Goal: Task Accomplishment & Management: Use online tool/utility

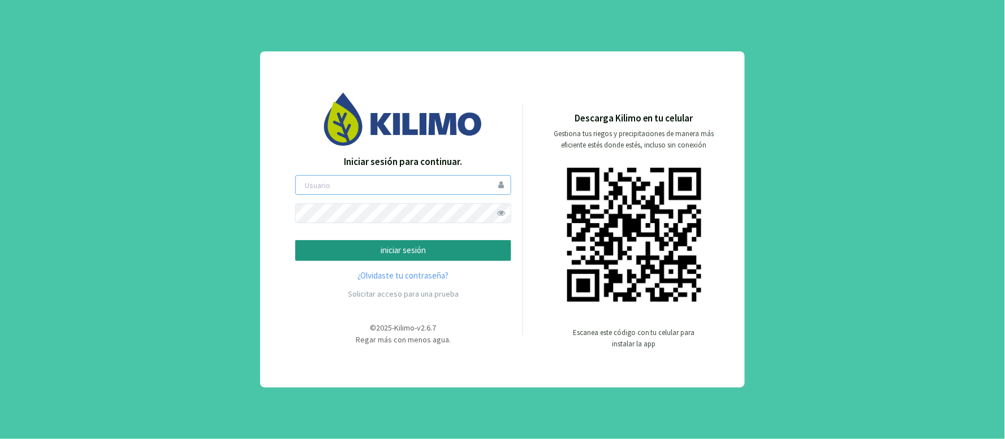
type input "hholch"
click at [404, 247] on p "iniciar sesión" at bounding box center [403, 250] width 197 height 13
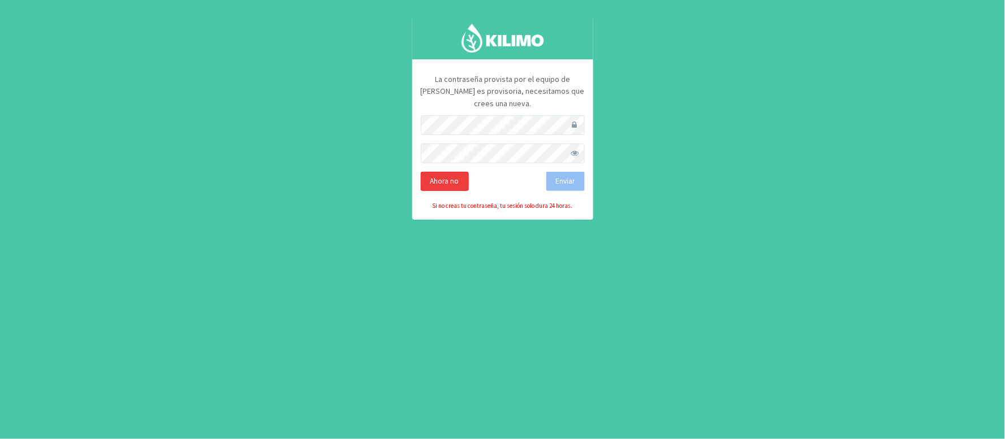
click at [442, 172] on div "Ahora no" at bounding box center [445, 181] width 48 height 19
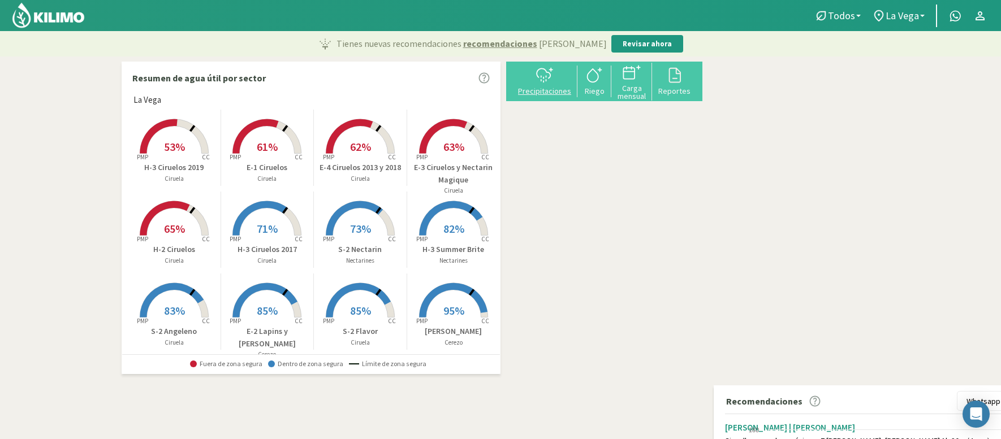
click at [550, 88] on div "Precipitaciones" at bounding box center [544, 91] width 59 height 8
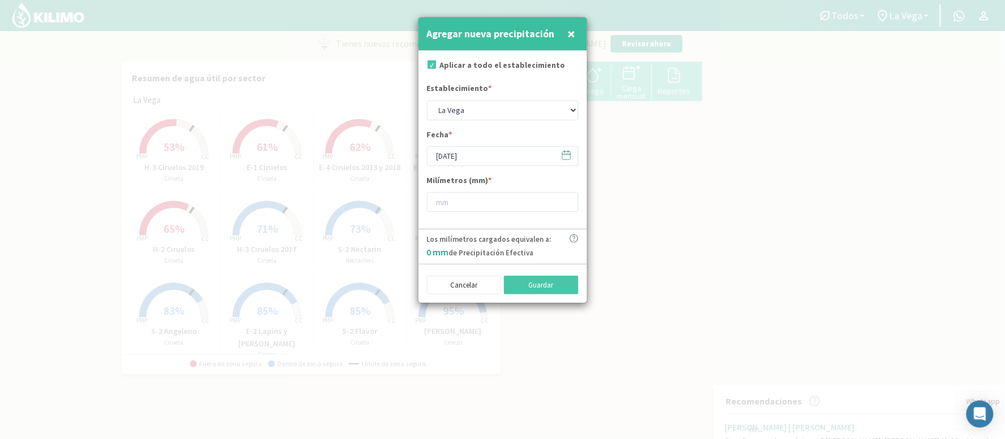
click at [564, 155] on icon at bounding box center [566, 155] width 11 height 11
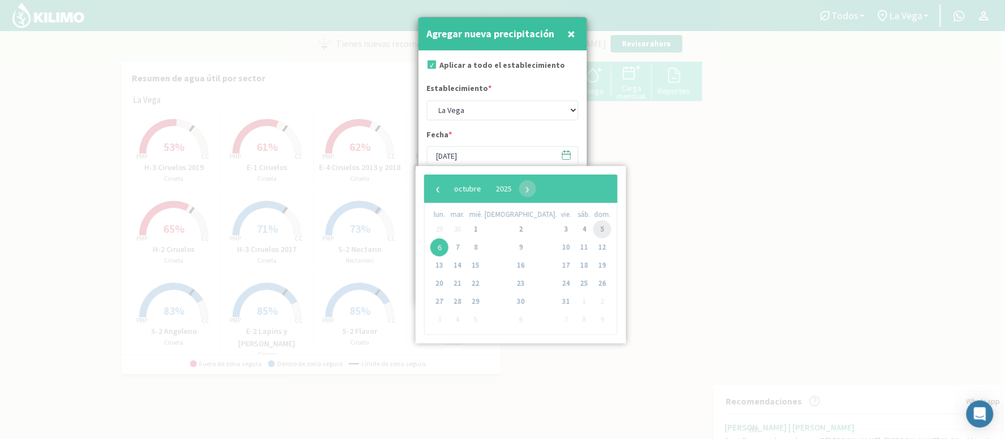
click at [593, 227] on span "5" at bounding box center [602, 229] width 18 height 18
type input "[DATE]"
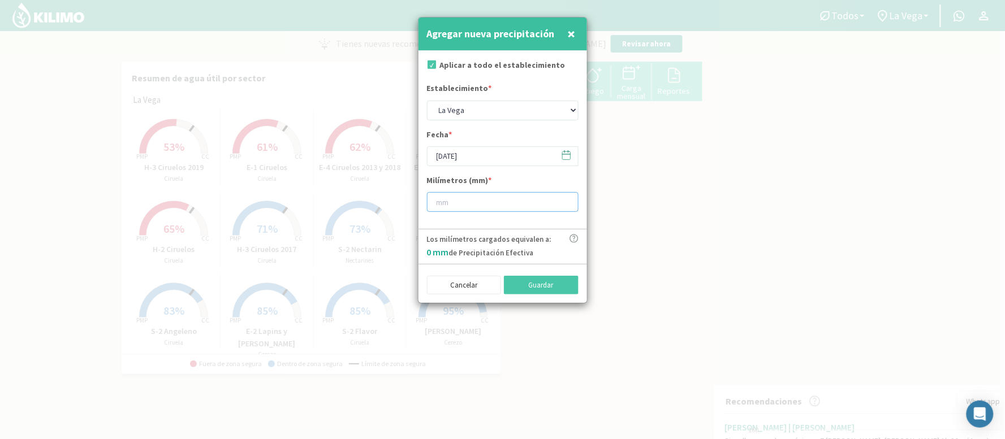
click at [458, 206] on input "number" at bounding box center [503, 202] width 152 height 20
type input "10"
click at [529, 289] on button "Guardar" at bounding box center [541, 285] width 75 height 19
type input "[DATE]"
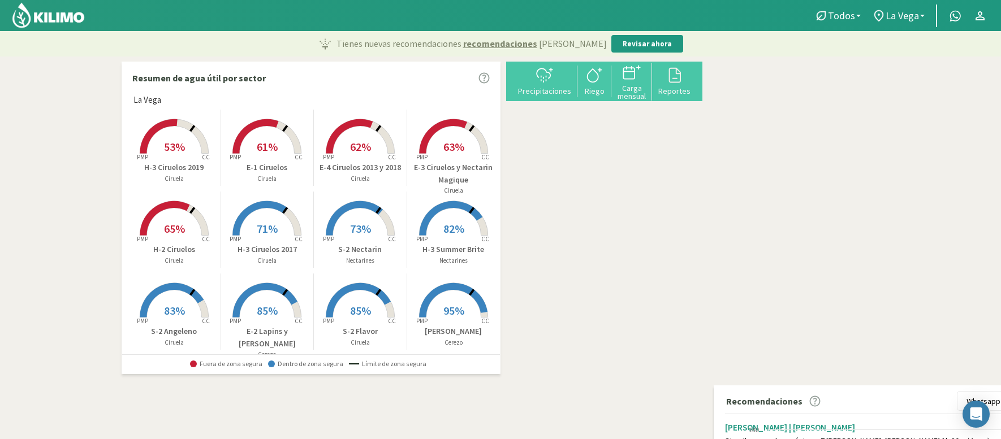
click at [259, 309] on span "85%" at bounding box center [267, 311] width 21 height 14
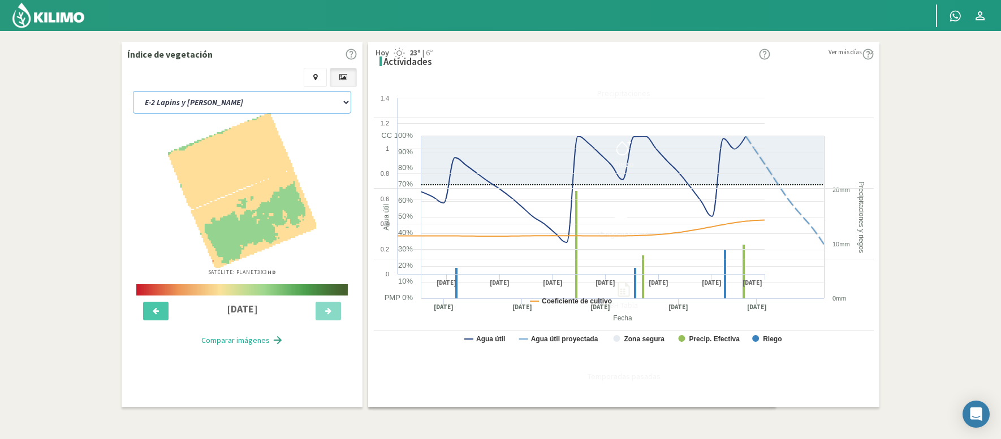
click at [240, 93] on select "E-1 Ciruelos E-2 Lapins y [PERSON_NAME] E-3 Ciruelos y Nectarin Magique E-4 Cir…" at bounding box center [242, 102] width 218 height 23
click at [133, 91] on select "E-1 Ciruelos E-2 Lapins y [PERSON_NAME] E-3 Ciruelos y Nectarin Magique E-4 Cir…" at bounding box center [242, 102] width 218 height 23
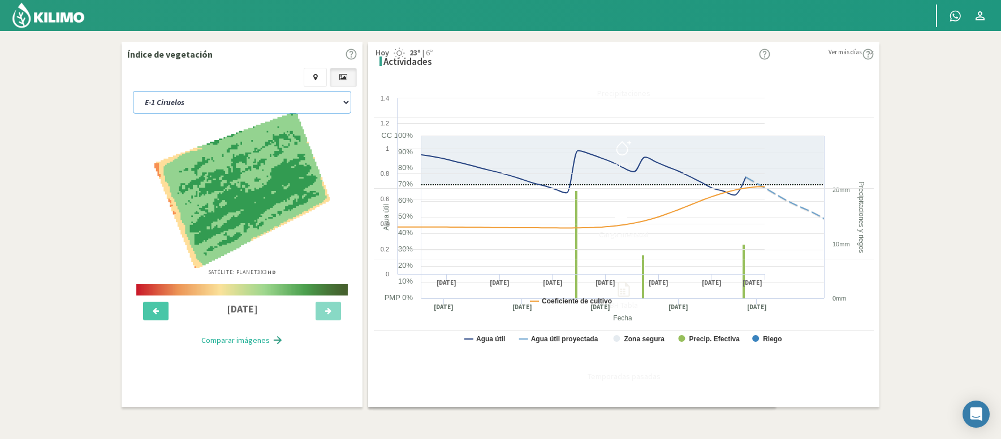
click at [185, 92] on select "E-1 Ciruelos E-2 Lapins y [PERSON_NAME] E-3 Ciruelos y Nectarin Magique E-4 Cir…" at bounding box center [242, 102] width 218 height 23
click at [133, 91] on select "E-1 Ciruelos E-2 Lapins y [PERSON_NAME] E-3 Ciruelos y Nectarin Magique E-4 Cir…" at bounding box center [242, 102] width 218 height 23
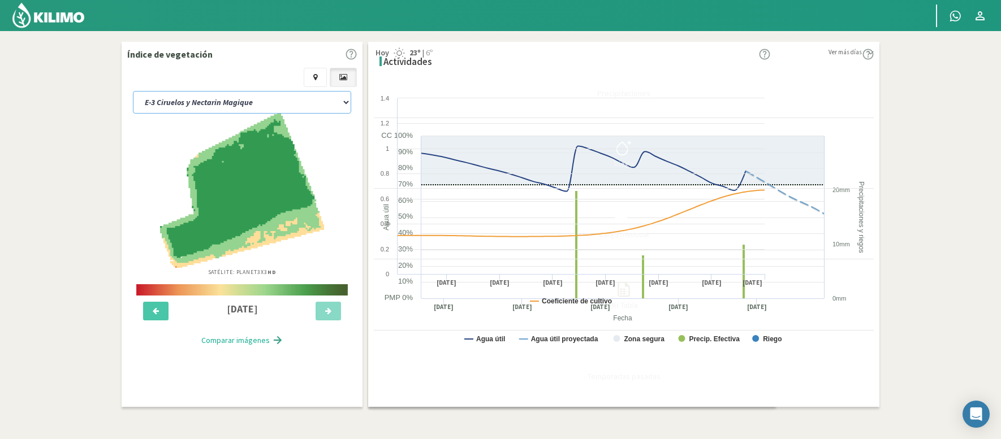
click at [241, 97] on select "E-1 Ciruelos E-2 Lapins y [PERSON_NAME] E-3 Ciruelos y Nectarin Magique E-4 Cir…" at bounding box center [242, 102] width 218 height 23
click at [133, 91] on select "E-1 Ciruelos E-2 Lapins y [PERSON_NAME] E-3 Ciruelos y Nectarin Magique E-4 Cir…" at bounding box center [242, 102] width 218 height 23
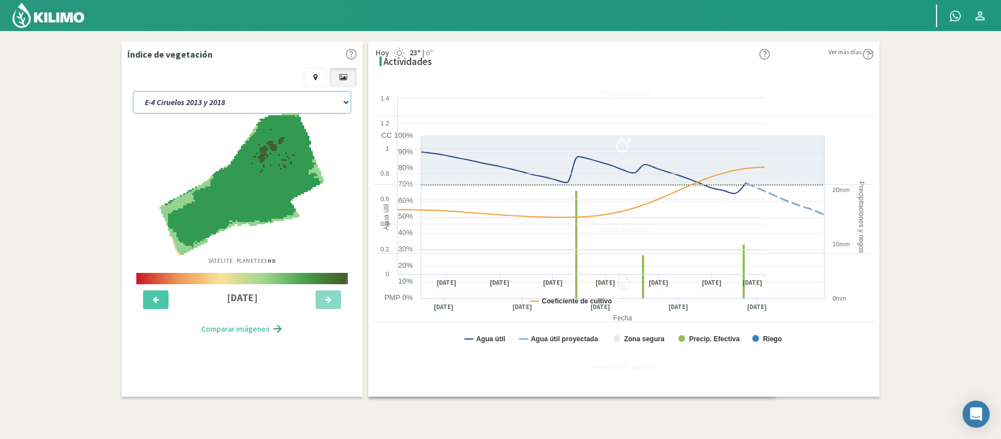
click at [243, 97] on select "E-1 Ciruelos E-2 Lapins y [PERSON_NAME] E-3 Ciruelos y Nectarin Magique E-4 Cir…" at bounding box center [242, 102] width 218 height 23
click at [133, 91] on select "E-1 Ciruelos E-2 Lapins y [PERSON_NAME] E-3 Ciruelos y Nectarin Magique E-4 Cir…" at bounding box center [242, 102] width 218 height 23
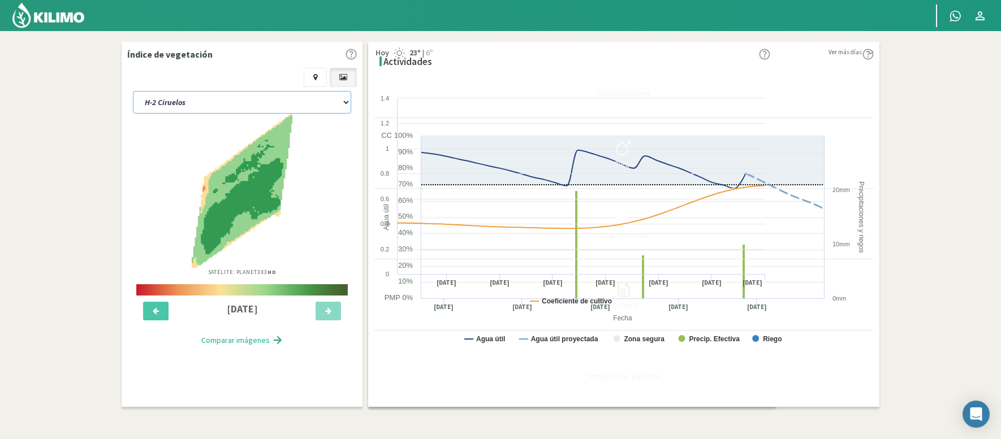
click at [245, 96] on select "E-1 Ciruelos E-2 Lapins y [PERSON_NAME] E-3 Ciruelos y Nectarin Magique E-4 Cir…" at bounding box center [242, 102] width 218 height 23
click at [133, 91] on select "E-1 Ciruelos E-2 Lapins y [PERSON_NAME] E-3 Ciruelos y Nectarin Magique E-4 Cir…" at bounding box center [242, 102] width 218 height 23
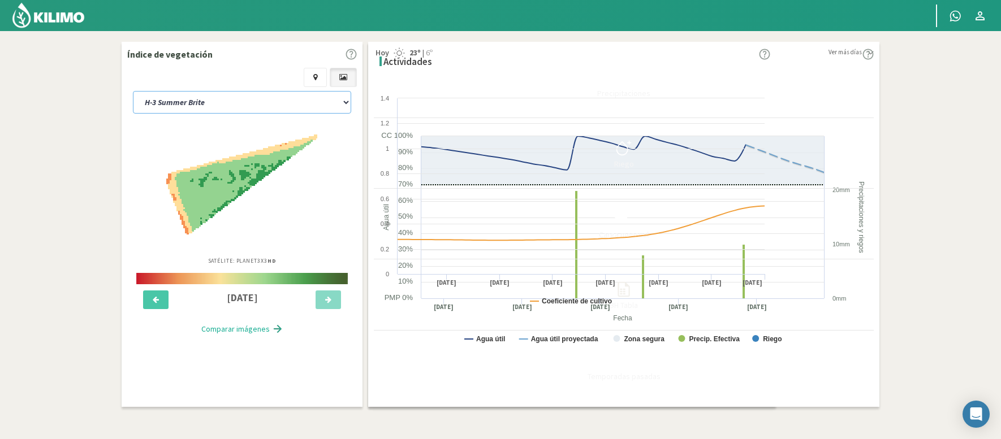
click at [224, 99] on select "E-1 Ciruelos E-2 Lapins y [PERSON_NAME] E-3 Ciruelos y Nectarin Magique E-4 Cir…" at bounding box center [242, 102] width 218 height 23
click at [133, 91] on select "E-1 Ciruelos E-2 Lapins y [PERSON_NAME] E-3 Ciruelos y Nectarin Magique E-4 Cir…" at bounding box center [242, 102] width 218 height 23
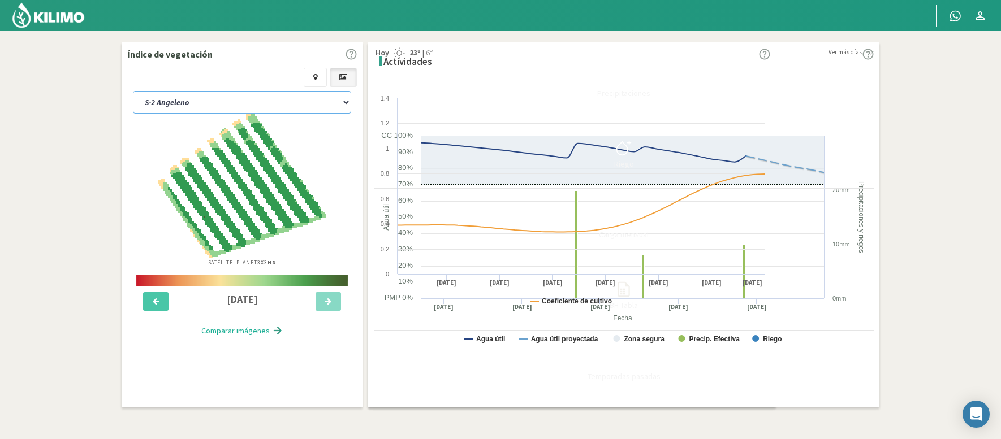
click at [244, 94] on select "E-1 Ciruelos E-2 Lapins y [PERSON_NAME] E-3 Ciruelos y Nectarin Magique E-4 Cir…" at bounding box center [242, 102] width 218 height 23
click at [133, 91] on select "E-1 Ciruelos E-2 Lapins y [PERSON_NAME] E-3 Ciruelos y Nectarin Magique E-4 Cir…" at bounding box center [242, 102] width 218 height 23
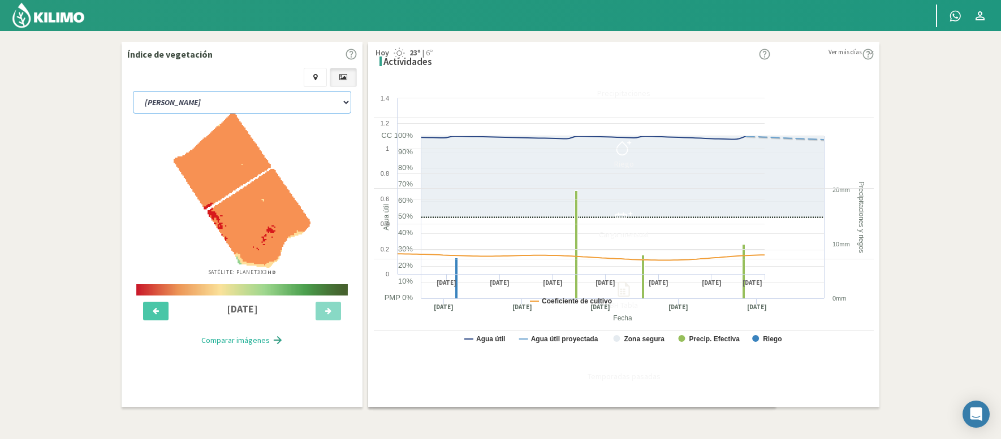
click at [240, 96] on select "E-1 Ciruelos E-2 Lapins y [PERSON_NAME] E-3 Ciruelos y Nectarin Magique E-4 Cir…" at bounding box center [242, 102] width 218 height 23
click at [133, 91] on select "E-1 Ciruelos E-2 Lapins y [PERSON_NAME] E-3 Ciruelos y Nectarin Magique E-4 Cir…" at bounding box center [242, 102] width 218 height 23
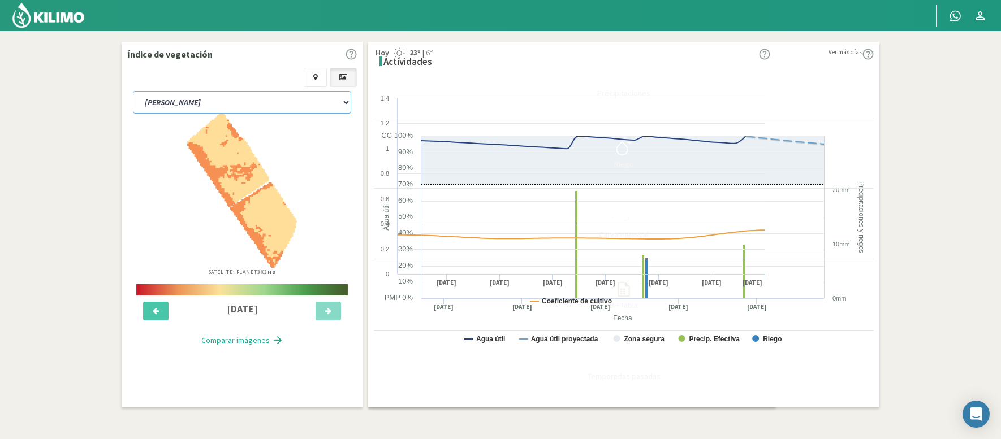
click at [233, 99] on select "E-1 Ciruelos E-2 Lapins y [PERSON_NAME] E-3 Ciruelos y Nectarin Magique E-4 Cir…" at bounding box center [242, 102] width 218 height 23
click at [133, 91] on select "E-1 Ciruelos E-2 Lapins y [PERSON_NAME] E-3 Ciruelos y Nectarin Magique E-4 Cir…" at bounding box center [242, 102] width 218 height 23
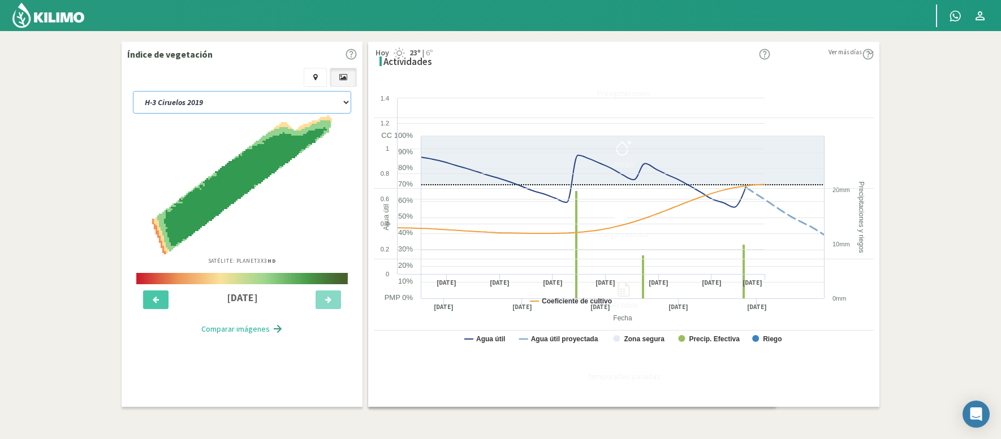
click at [240, 96] on select "E-1 Ciruelos E-2 Lapins y [PERSON_NAME] E-3 Ciruelos y Nectarin Magique E-4 Cir…" at bounding box center [242, 102] width 218 height 23
click at [133, 91] on select "E-1 Ciruelos E-2 Lapins y [PERSON_NAME] E-3 Ciruelos y Nectarin Magique E-4 Cir…" at bounding box center [242, 102] width 218 height 23
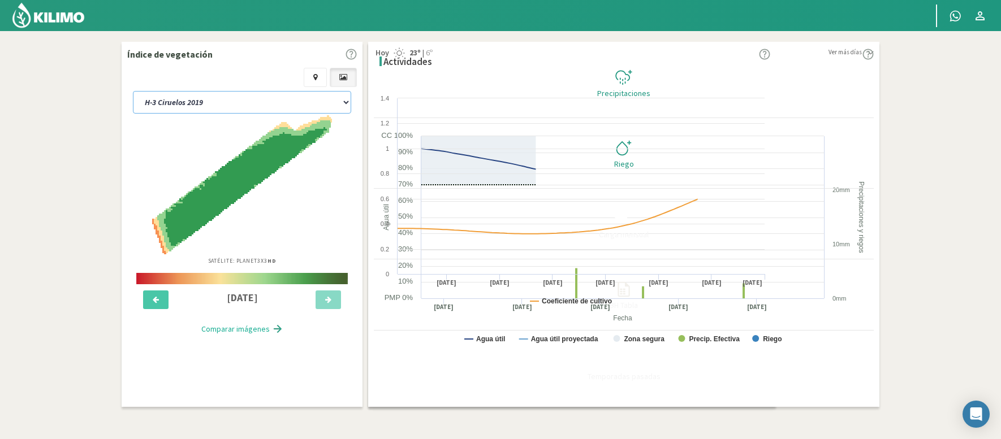
select select "146: Object"
